Goal: Information Seeking & Learning: Learn about a topic

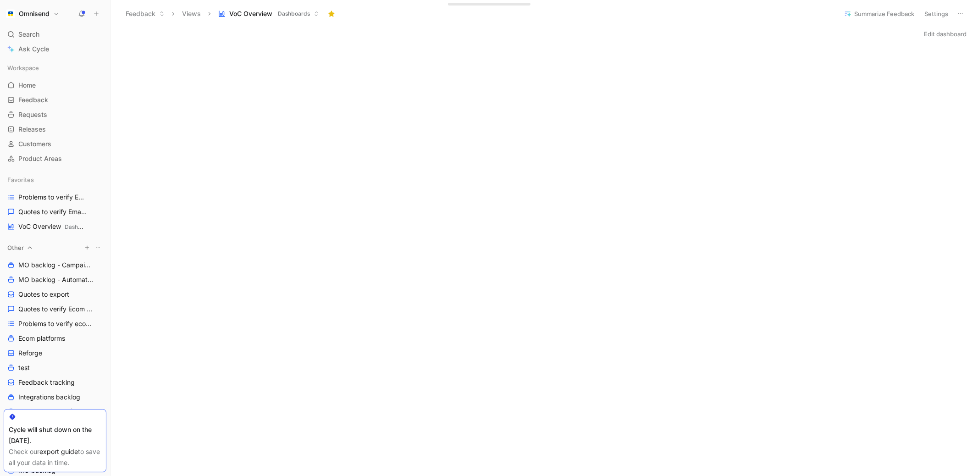
scroll to position [216, 0]
click at [48, 193] on span "Problems to verify Email Builder" at bounding box center [50, 197] width 64 height 9
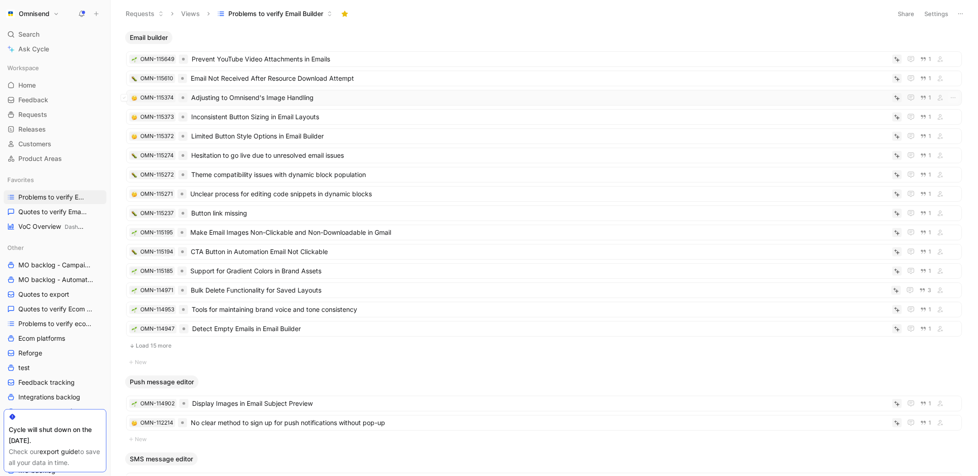
click at [358, 100] on span "Adjusting to Omnisend's Image Handling" at bounding box center [540, 97] width 698 height 11
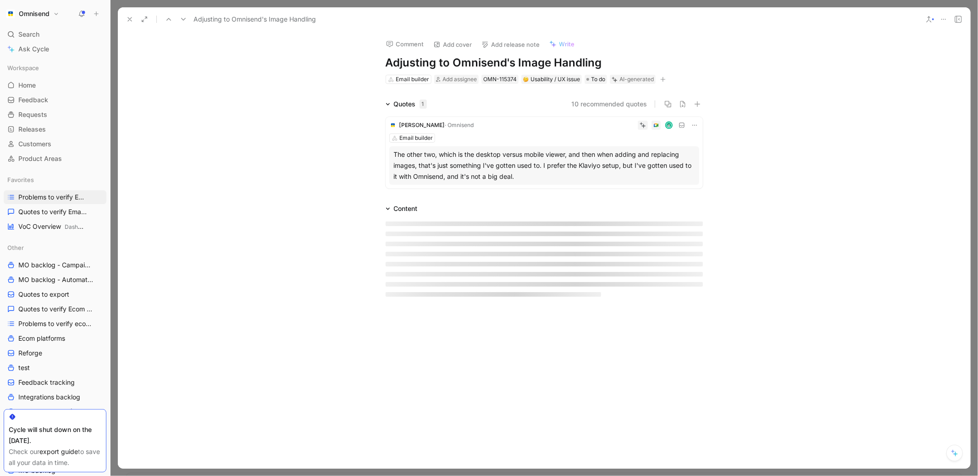
click at [132, 23] on button at bounding box center [129, 19] width 13 height 13
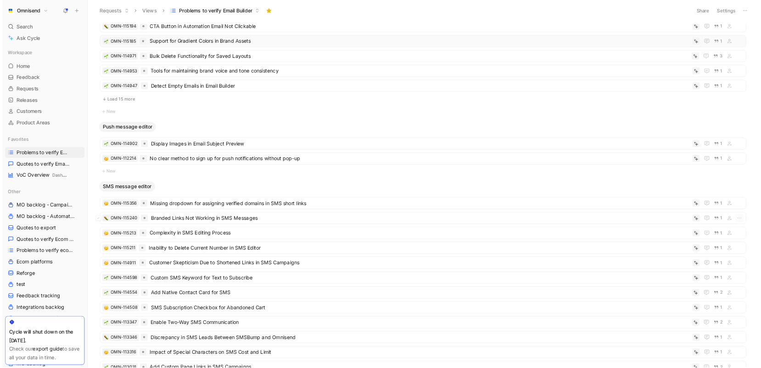
scroll to position [310, 0]
